Goal: Check status: Check status

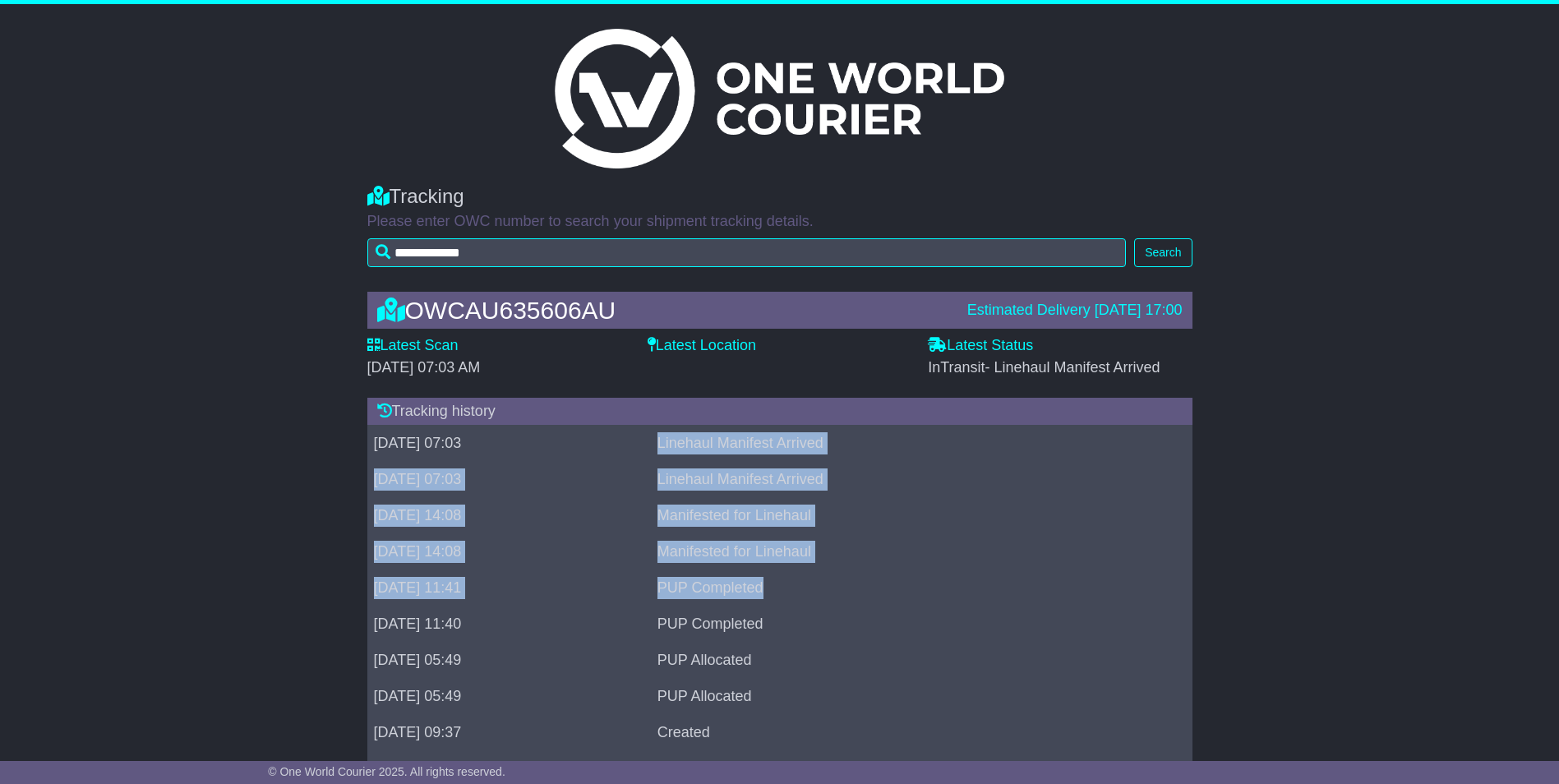
drag, startPoint x: 713, startPoint y: 436, endPoint x: 908, endPoint y: 592, distance: 249.7
click at [908, 592] on tbody "25 Aug 2025 07:03 Linehaul Manifest Arrived 25 Aug 2025 07:03 Linehaul Manifest…" at bounding box center [780, 606] width 826 height 361
click at [719, 515] on td "Manifested for Linehaul" at bounding box center [903, 516] width 504 height 36
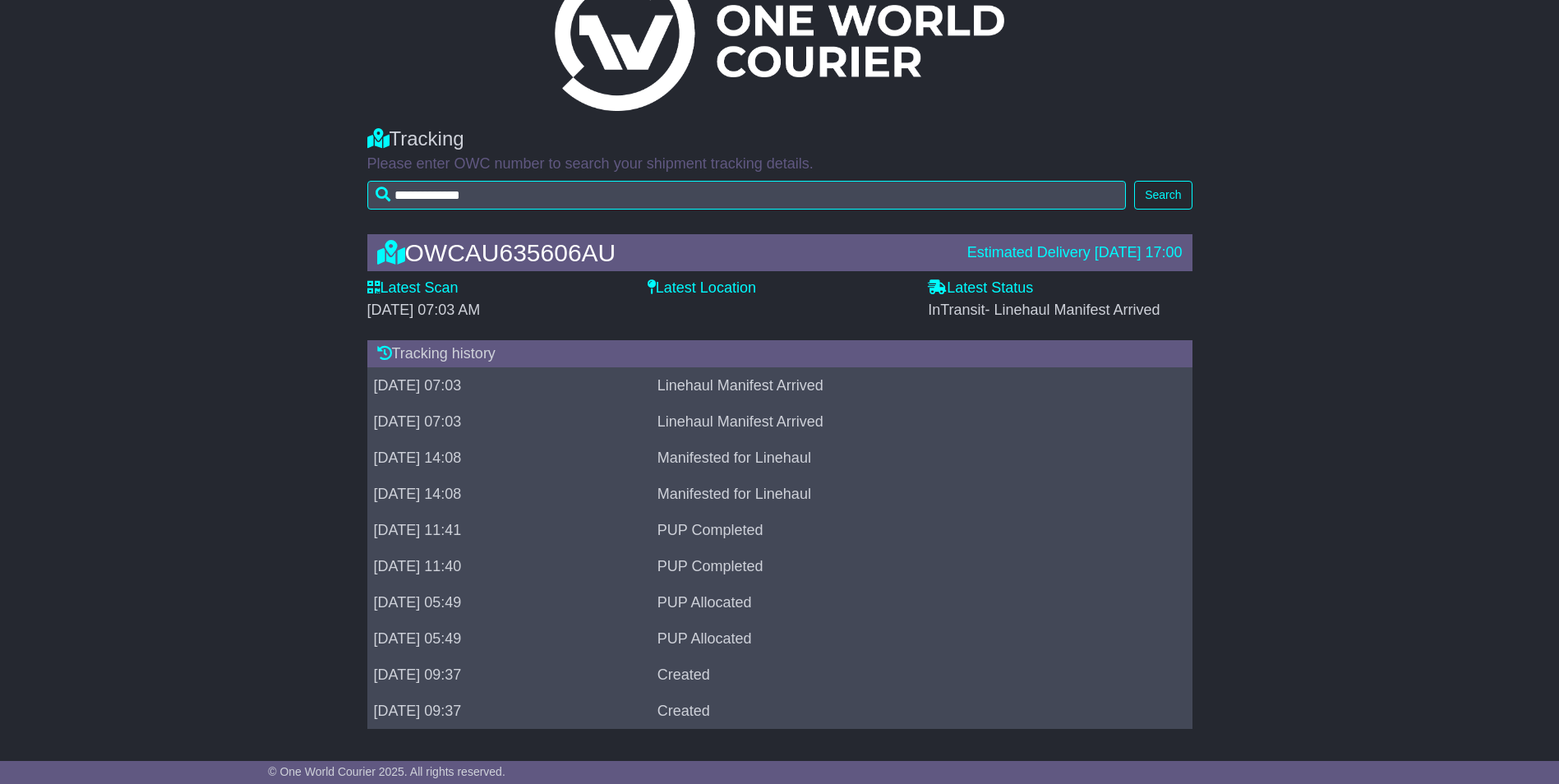
scroll to position [61, 0]
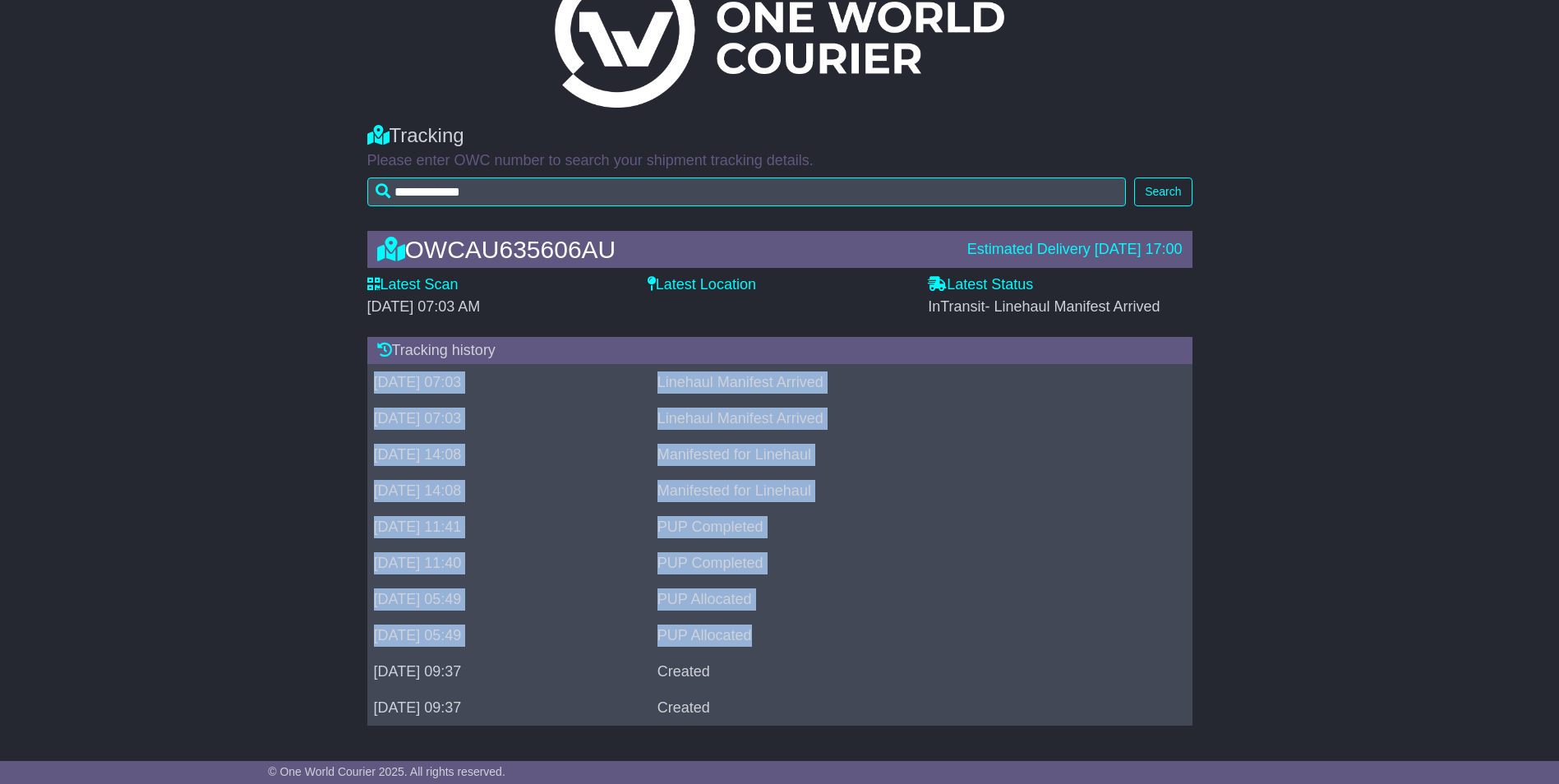
drag, startPoint x: 376, startPoint y: 377, endPoint x: 867, endPoint y: 603, distance: 540.5
click at [867, 603] on tbody "25 Aug 2025 07:03 Linehaul Manifest Arrived 25 Aug 2025 07:03 Linehaul Manifest…" at bounding box center [780, 545] width 826 height 361
drag, startPoint x: 867, startPoint y: 603, endPoint x: 871, endPoint y: 409, distance: 194.0
click at [871, 409] on td "Linehaul Manifest Arrived" at bounding box center [903, 418] width 504 height 36
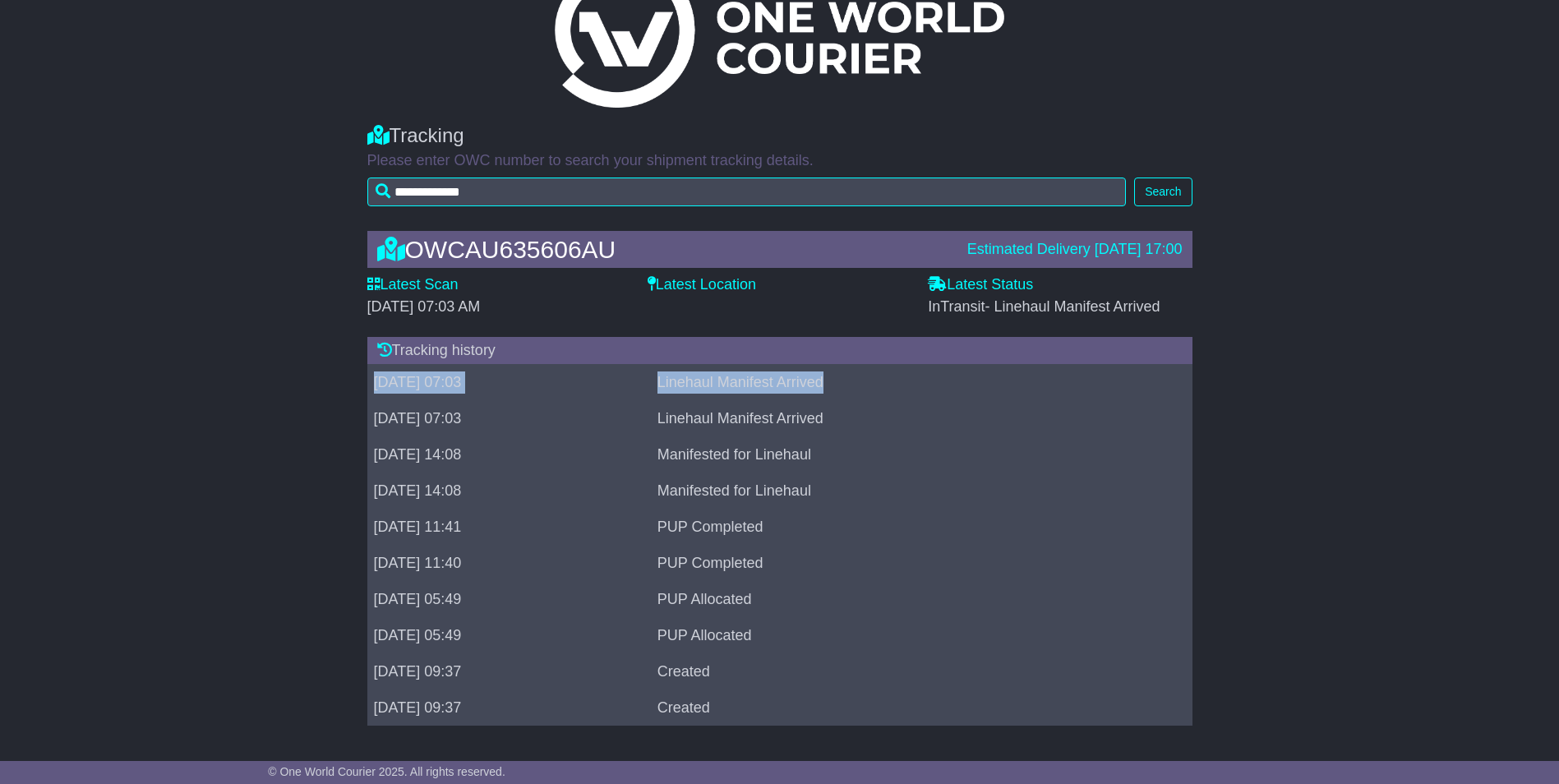
drag, startPoint x: 912, startPoint y: 387, endPoint x: 371, endPoint y: 378, distance: 541.1
click at [371, 378] on tr "25 Aug 2025 07:03 Linehaul Manifest Arrived" at bounding box center [780, 382] width 826 height 36
drag, startPoint x: 371, startPoint y: 378, endPoint x: 397, endPoint y: 384, distance: 26.7
click at [398, 384] on td "25 Aug 2025 07:03" at bounding box center [509, 382] width 283 height 36
drag, startPoint x: 372, startPoint y: 383, endPoint x: 901, endPoint y: 402, distance: 529.3
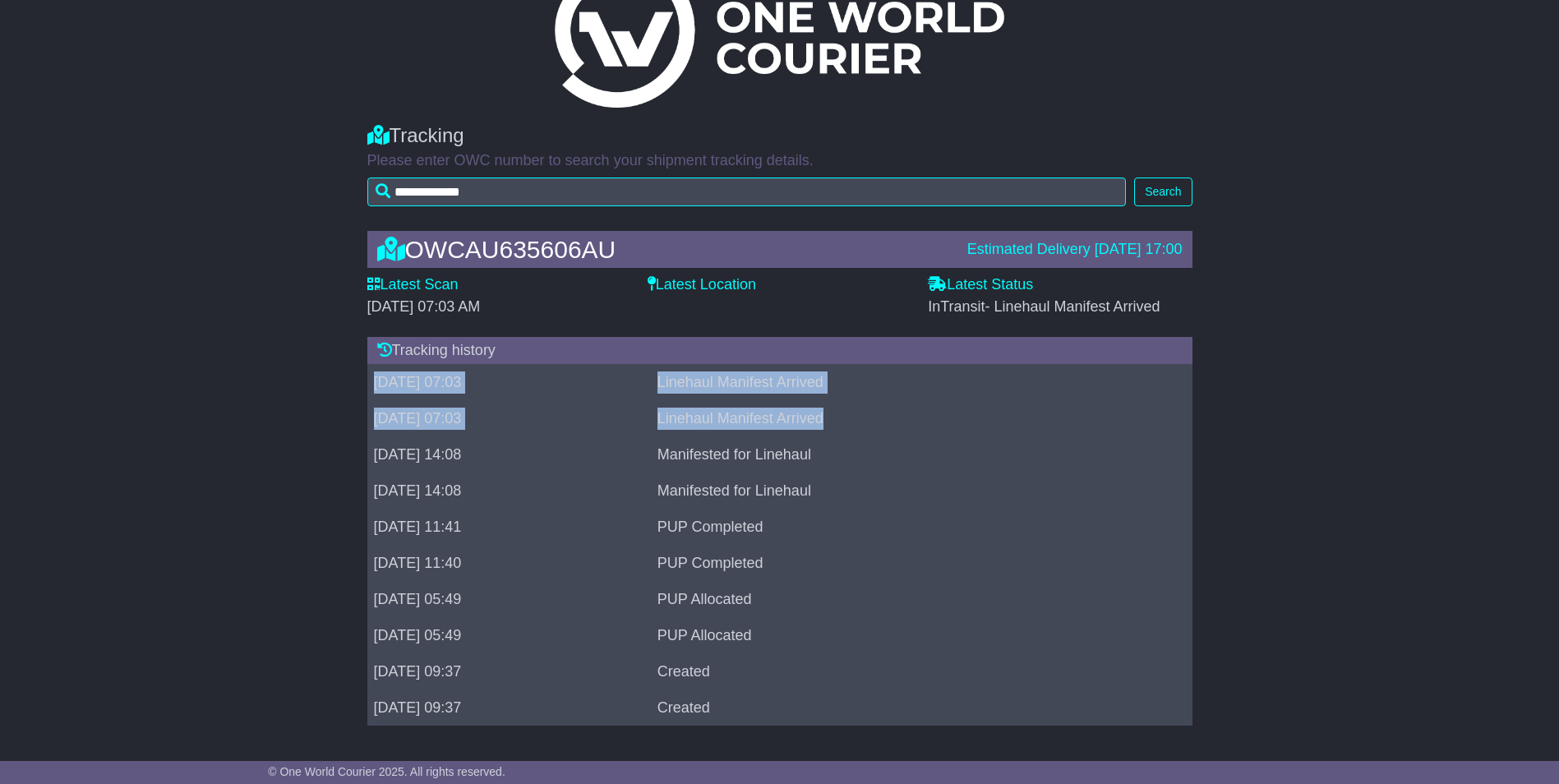
click at [901, 402] on tbody "25 Aug 2025 07:03 Linehaul Manifest Arrived 25 Aug 2025 07:03 Linehaul Manifest…" at bounding box center [780, 545] width 826 height 361
drag, startPoint x: 901, startPoint y: 402, endPoint x: 784, endPoint y: 391, distance: 117.5
click at [784, 391] on td "Linehaul Manifest Arrived" at bounding box center [903, 382] width 504 height 36
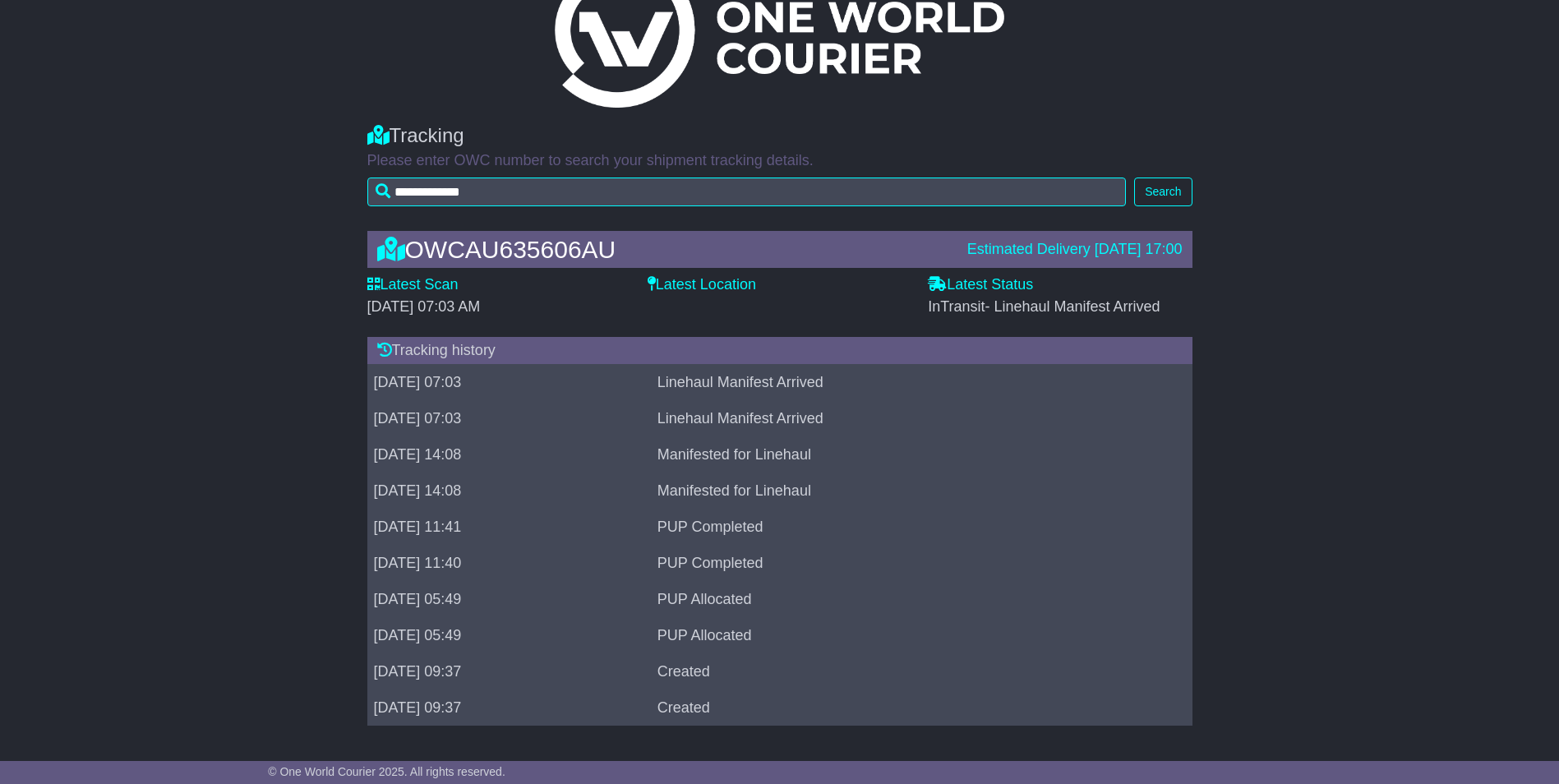
click at [525, 244] on div "OWCAU635606AU" at bounding box center [664, 249] width 590 height 27
copy div "OWCAU635606AU"
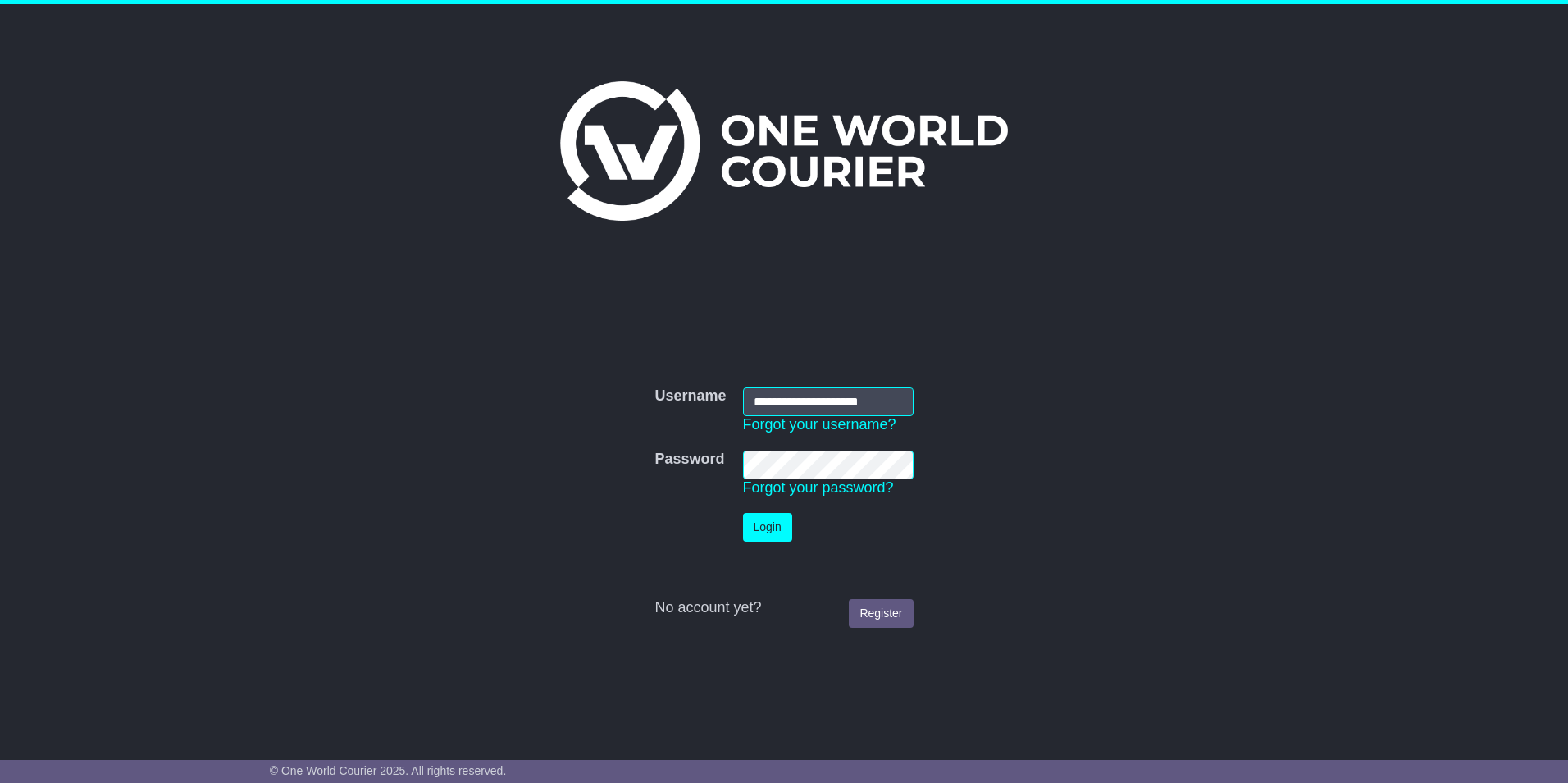
click at [761, 524] on button "Login" at bounding box center [768, 527] width 49 height 29
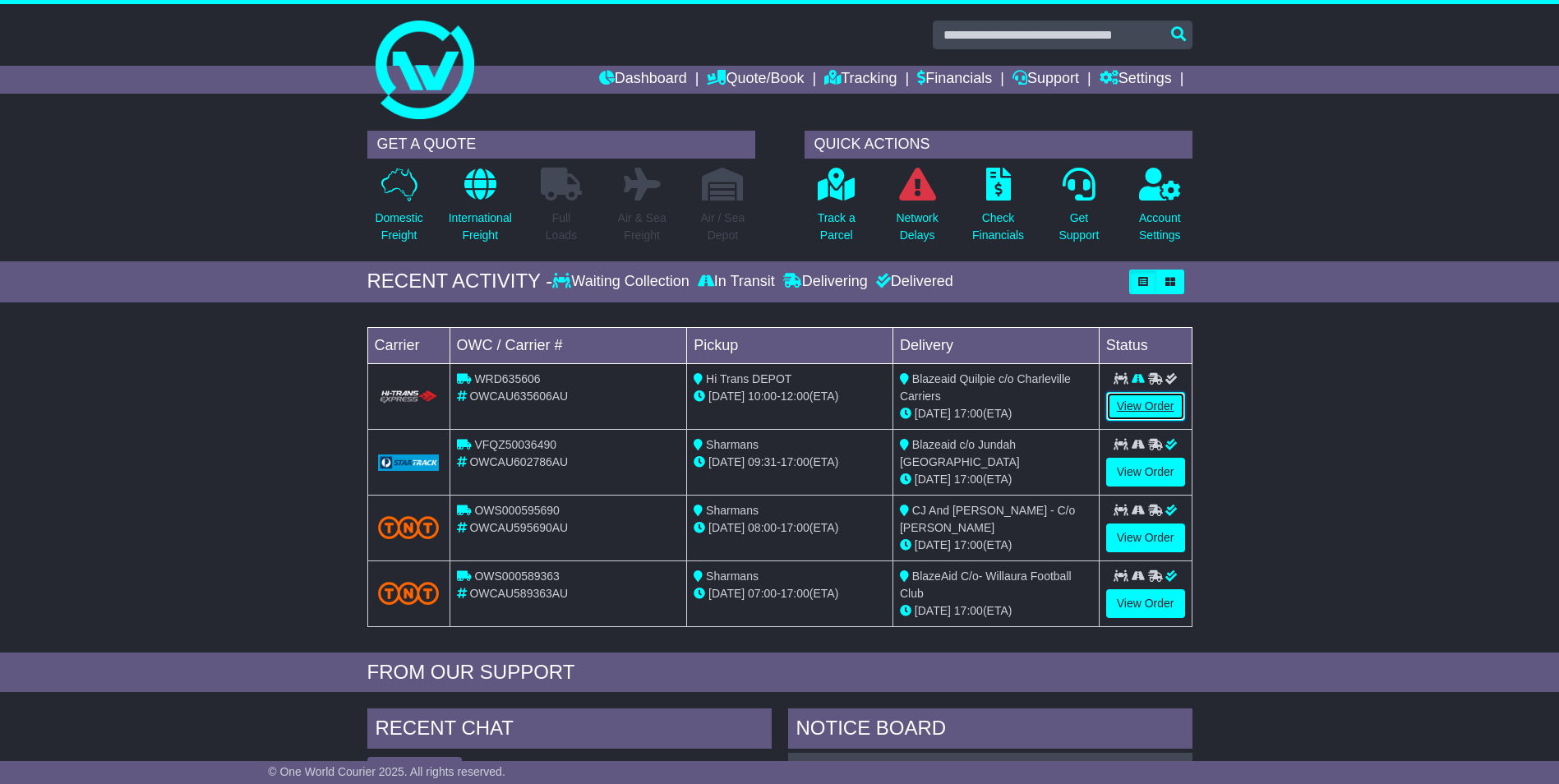
click at [1140, 399] on link "View Order" at bounding box center [1146, 406] width 79 height 29
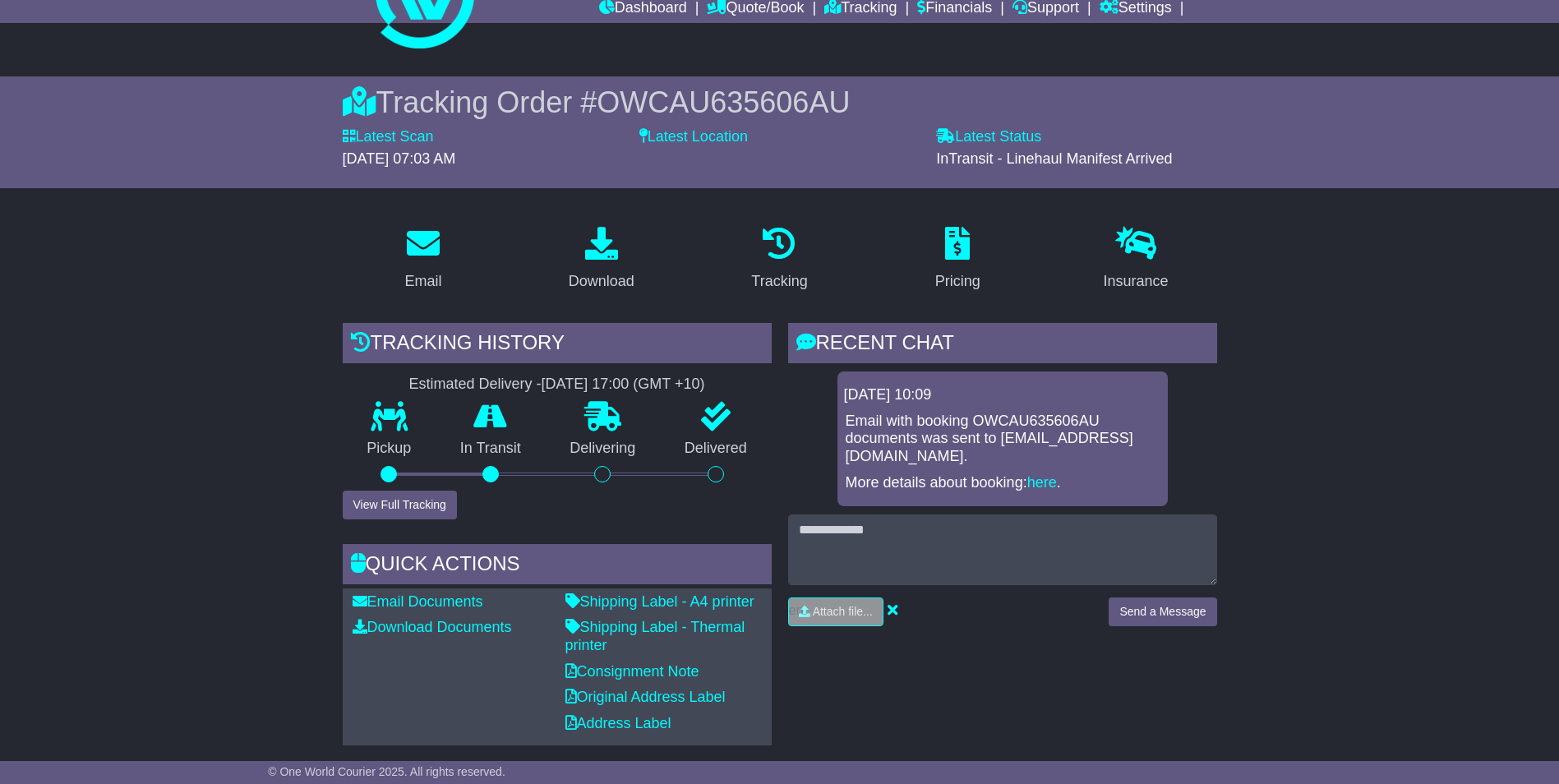
scroll to position [246, 0]
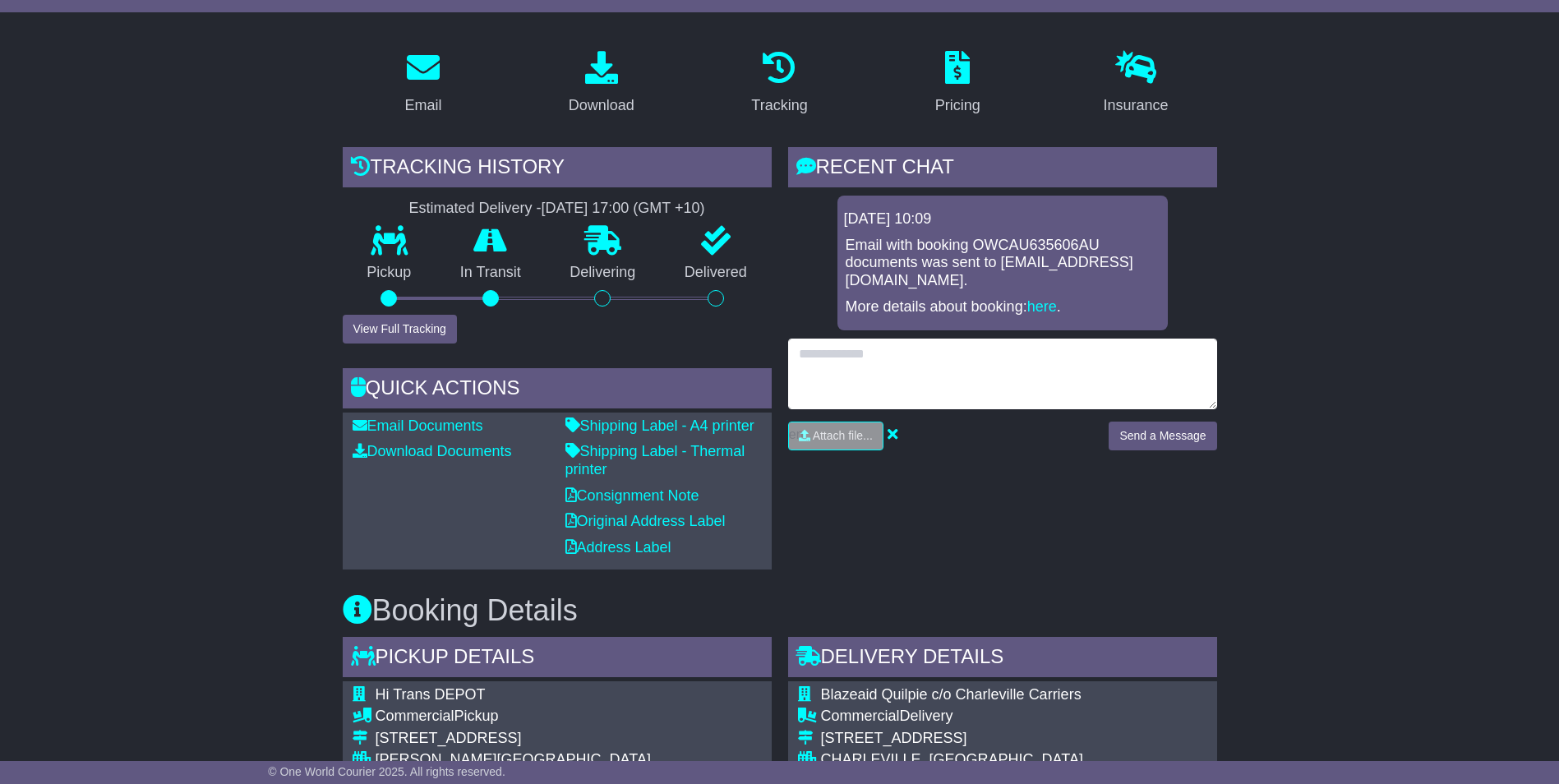
click at [898, 384] on textarea at bounding box center [1003, 374] width 429 height 71
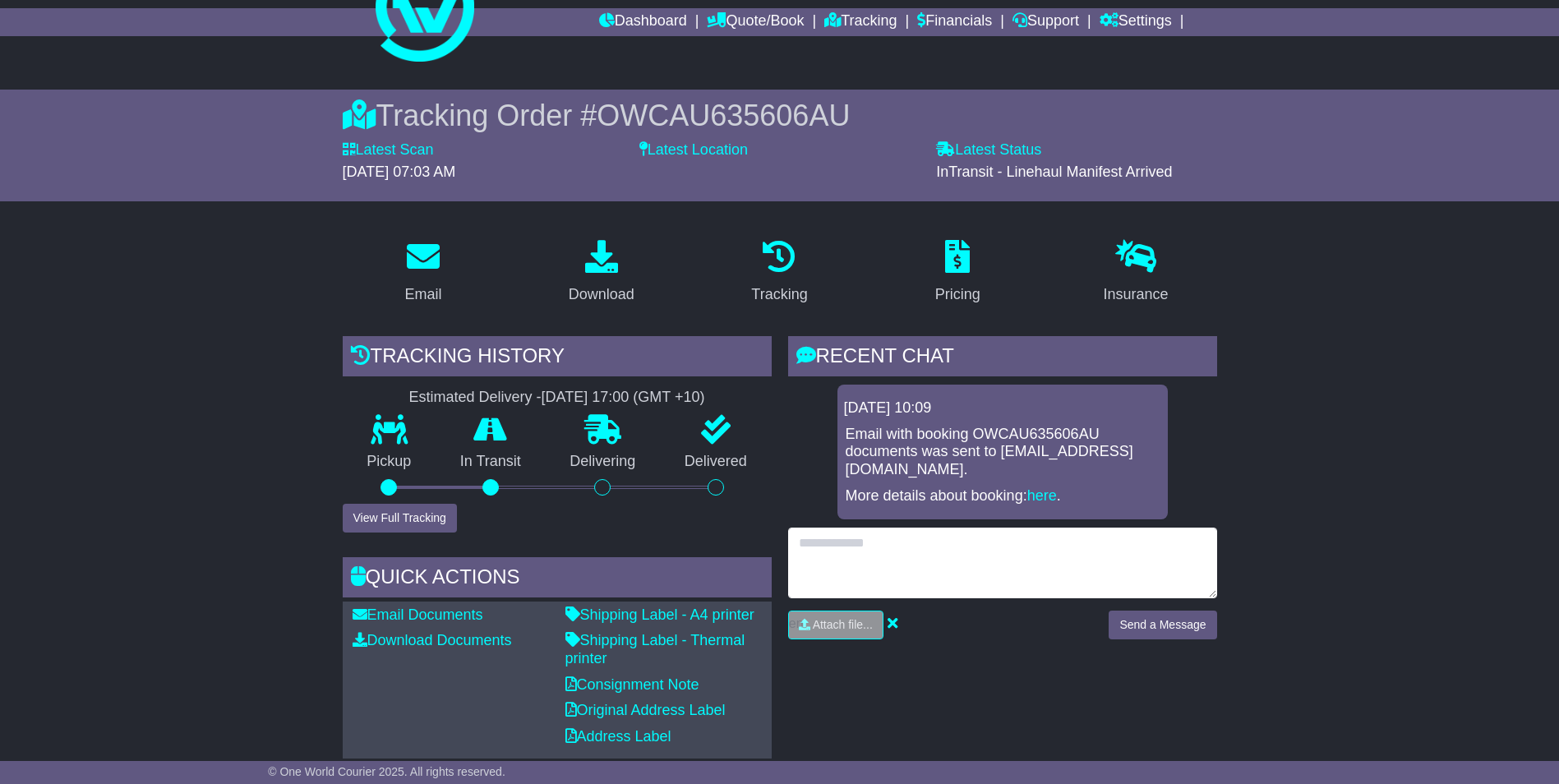
scroll to position [18, 0]
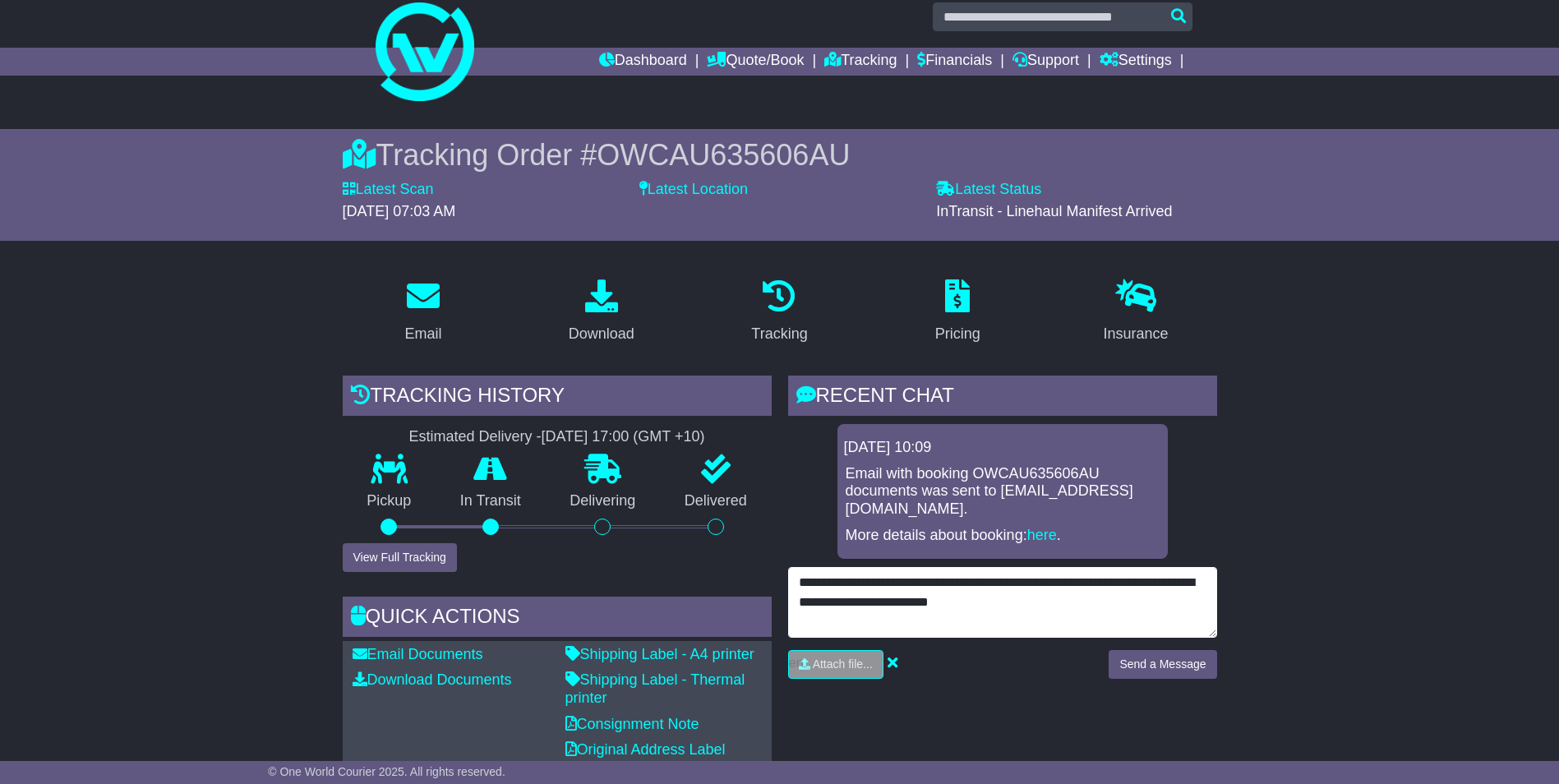
type textarea "**********"
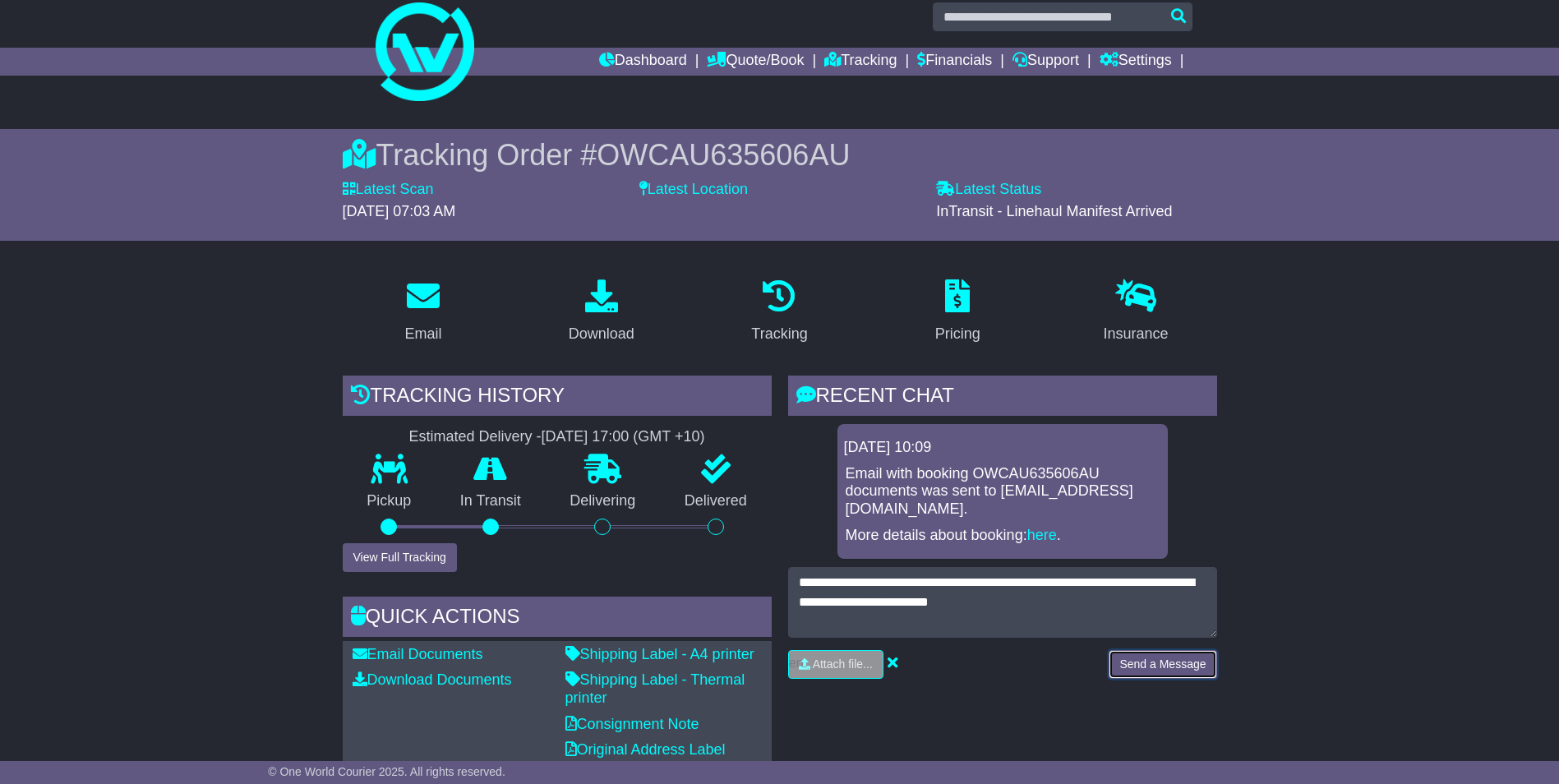
click at [1169, 661] on button "Send a Message" at bounding box center [1162, 664] width 108 height 29
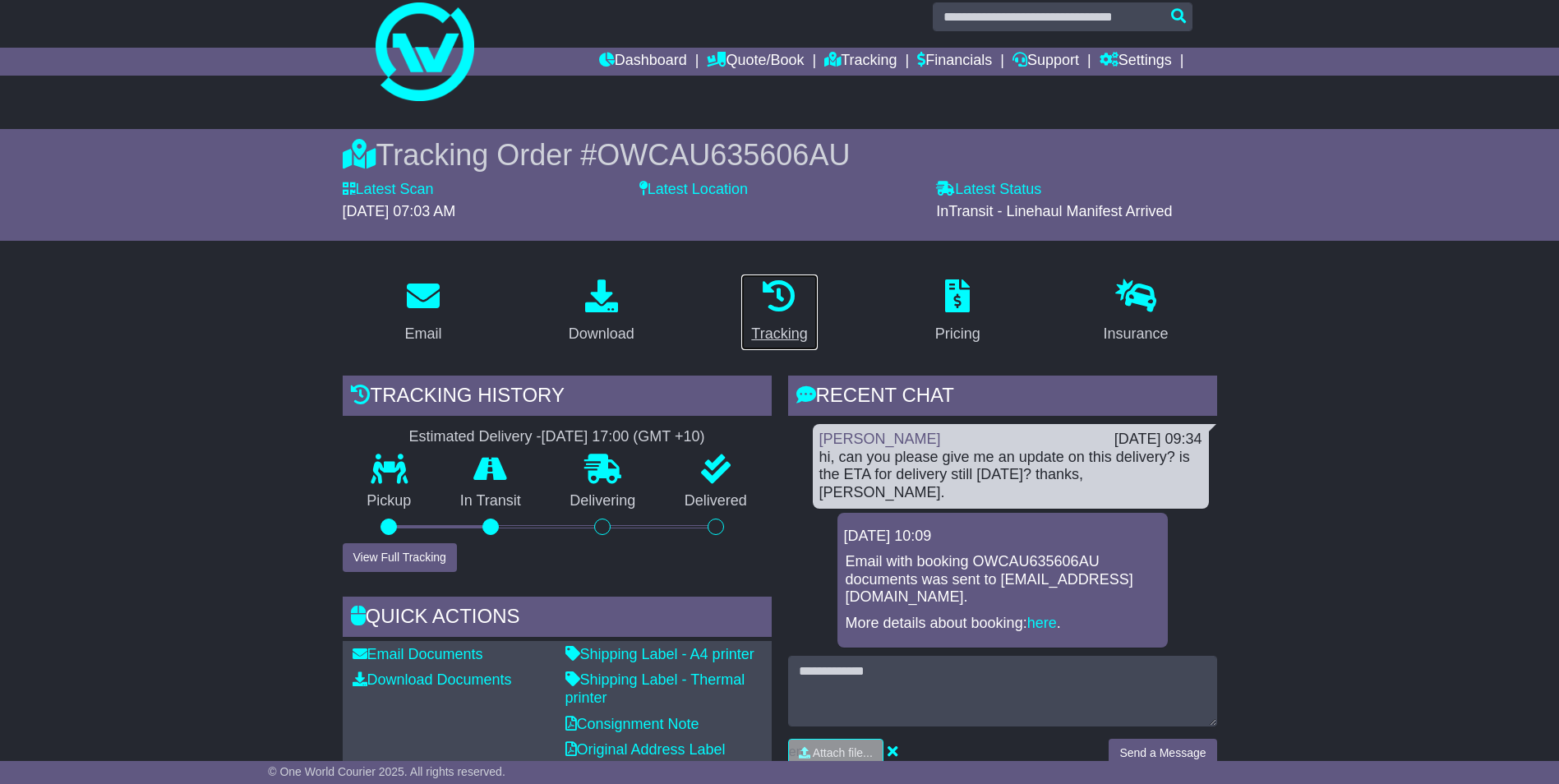
click at [772, 308] on icon at bounding box center [778, 296] width 32 height 32
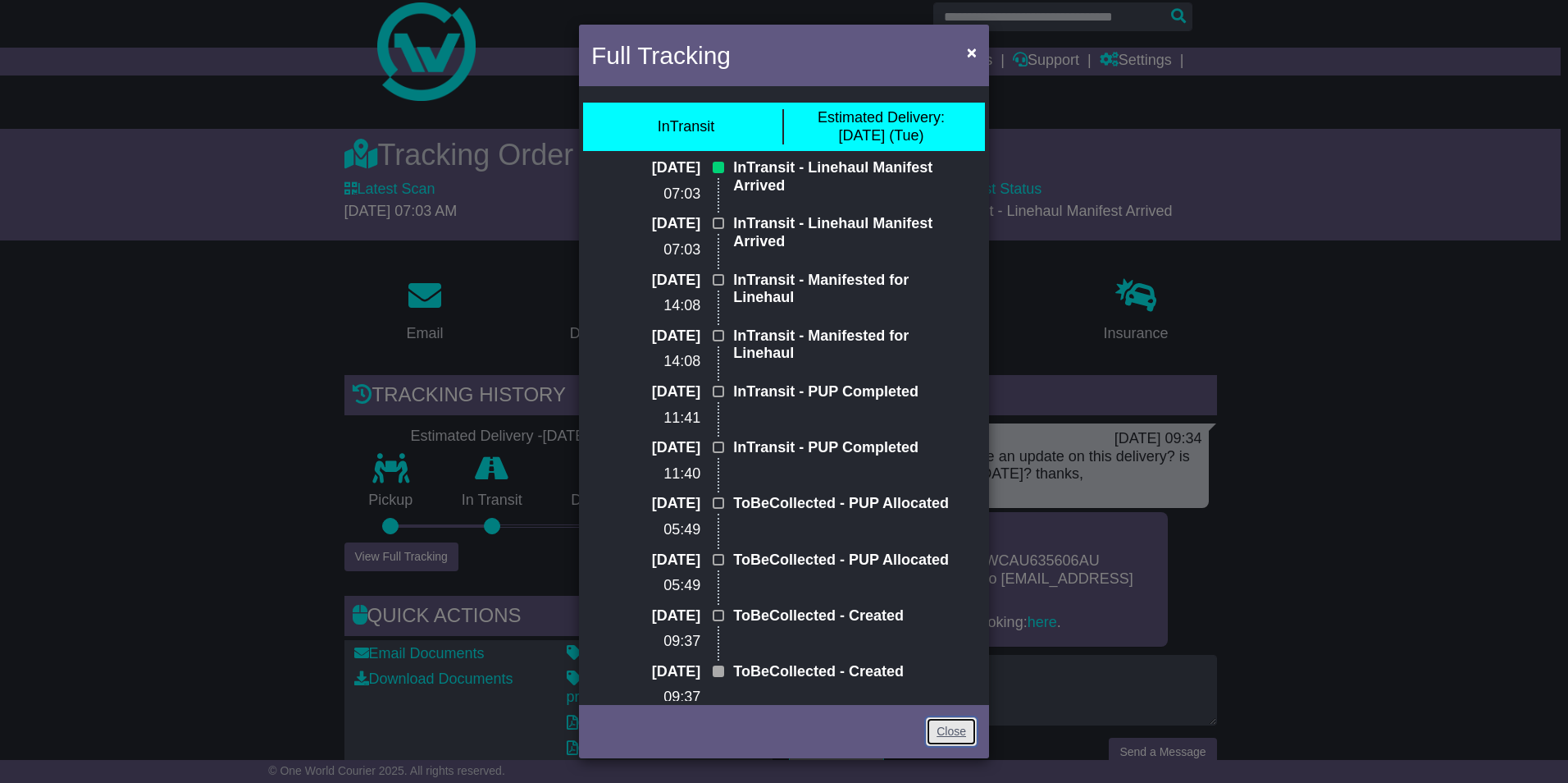
click at [945, 733] on link "Close" at bounding box center [952, 731] width 51 height 29
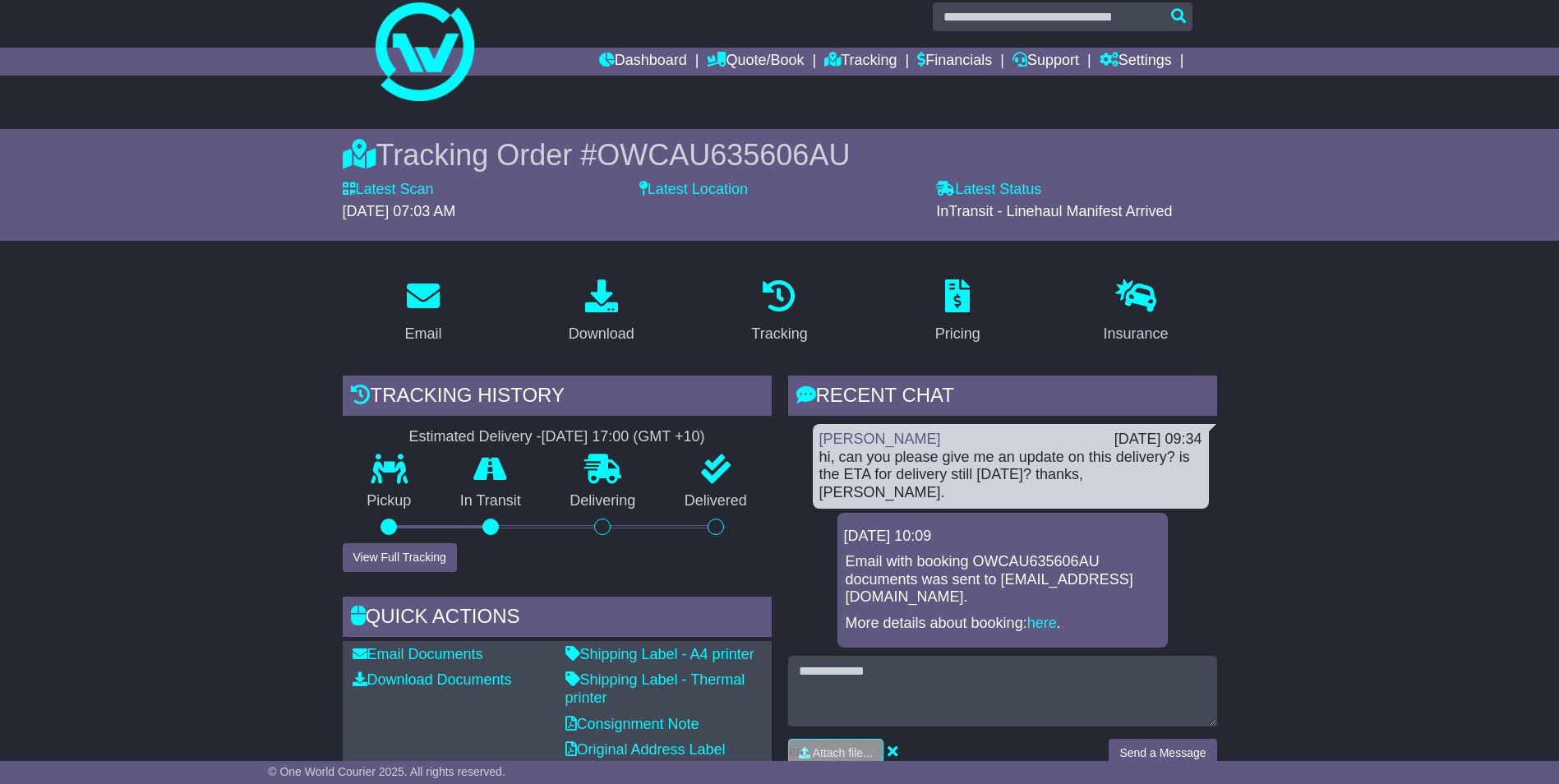
drag, startPoint x: 379, startPoint y: 395, endPoint x: 588, endPoint y: 390, distance: 209.1
click at [588, 390] on div "Tracking history" at bounding box center [557, 397] width 429 height 45
drag, startPoint x: 588, startPoint y: 390, endPoint x: 506, endPoint y: 394, distance: 82.1
click at [506, 394] on div "Tracking history" at bounding box center [557, 397] width 429 height 45
